Goal: Information Seeking & Learning: Find specific page/section

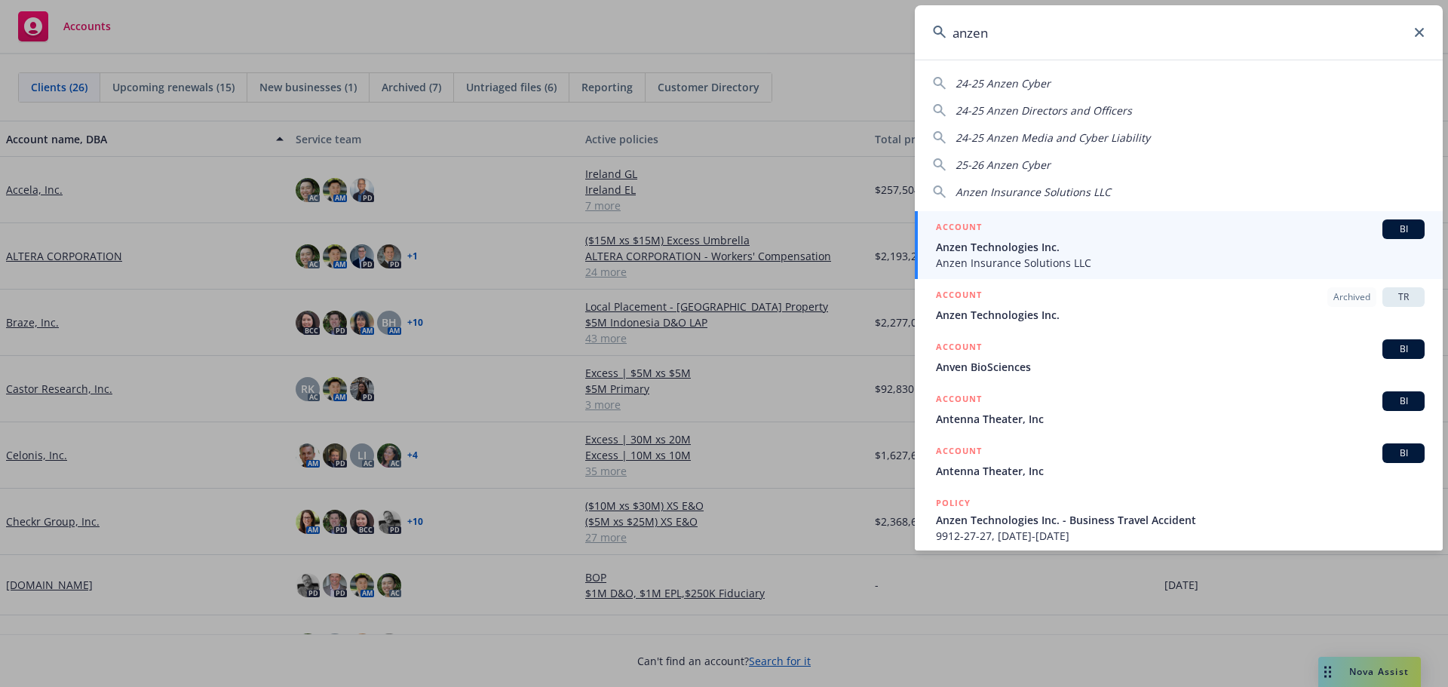
click at [1419, 37] on input "anzen" at bounding box center [1179, 32] width 528 height 54
click at [1420, 32] on icon at bounding box center [1419, 32] width 9 height 9
